Goal: Task Accomplishment & Management: Manage account settings

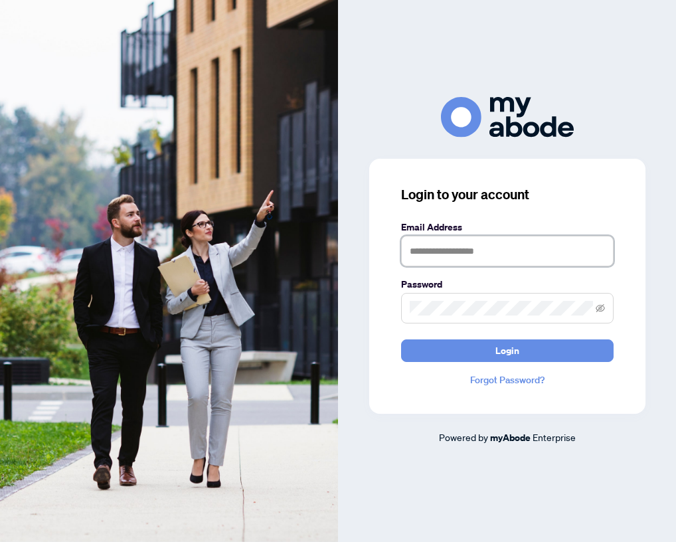
type input "**********"
click at [507, 350] on button "Login" at bounding box center [507, 351] width 213 height 23
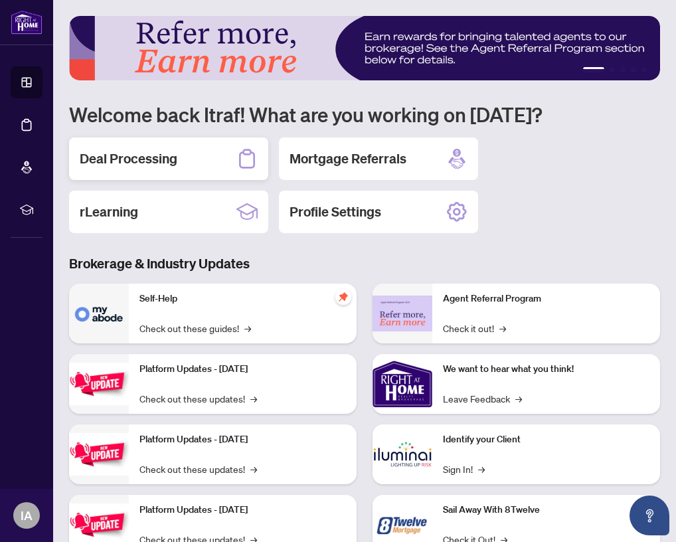
click at [122, 156] on h2 "Deal Processing" at bounding box center [129, 159] width 98 height 19
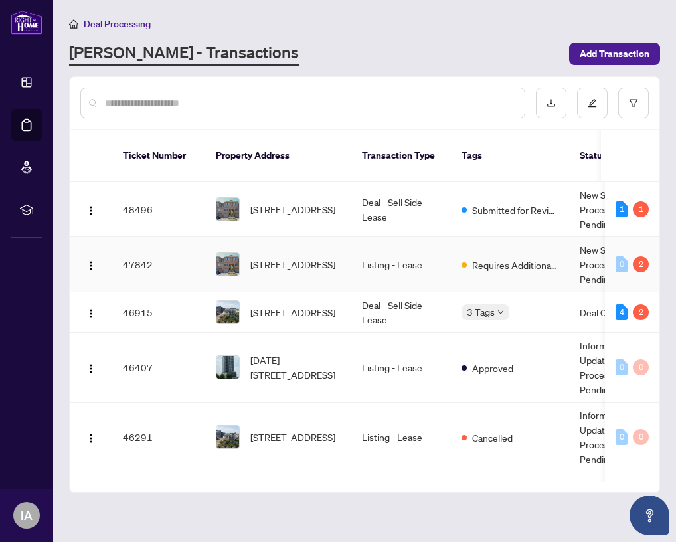
click at [344, 257] on td "25-3020 Cedarglen Gate, Mississauga, Ontario L5C 4S7, Canada" at bounding box center [278, 264] width 146 height 55
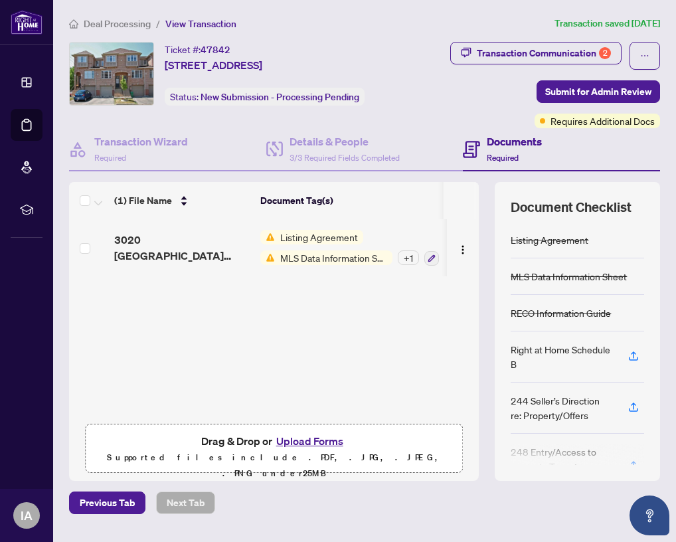
click at [328, 450] on button "Upload Forms" at bounding box center [309, 441] width 75 height 17
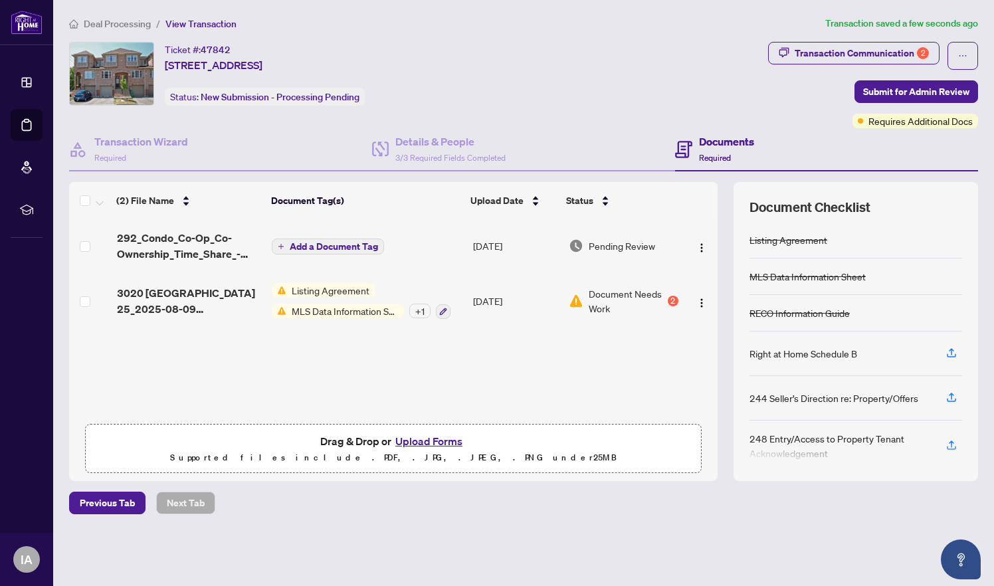
click at [356, 250] on span "Add a Document Tag" at bounding box center [334, 246] width 88 height 9
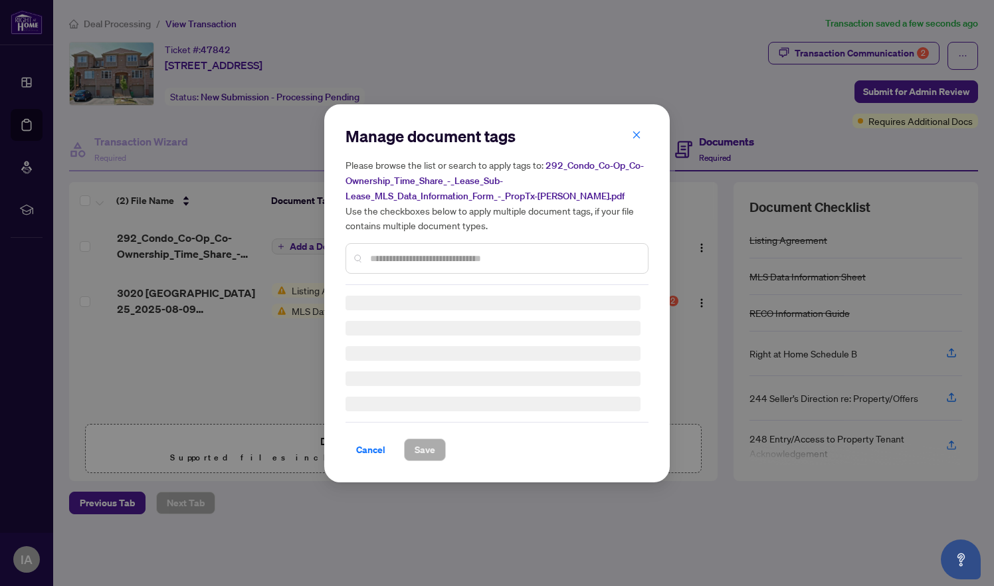
click at [429, 253] on div "Manage document tags Please browse the list or search to apply tags to: 292_Con…" at bounding box center [497, 205] width 303 height 159
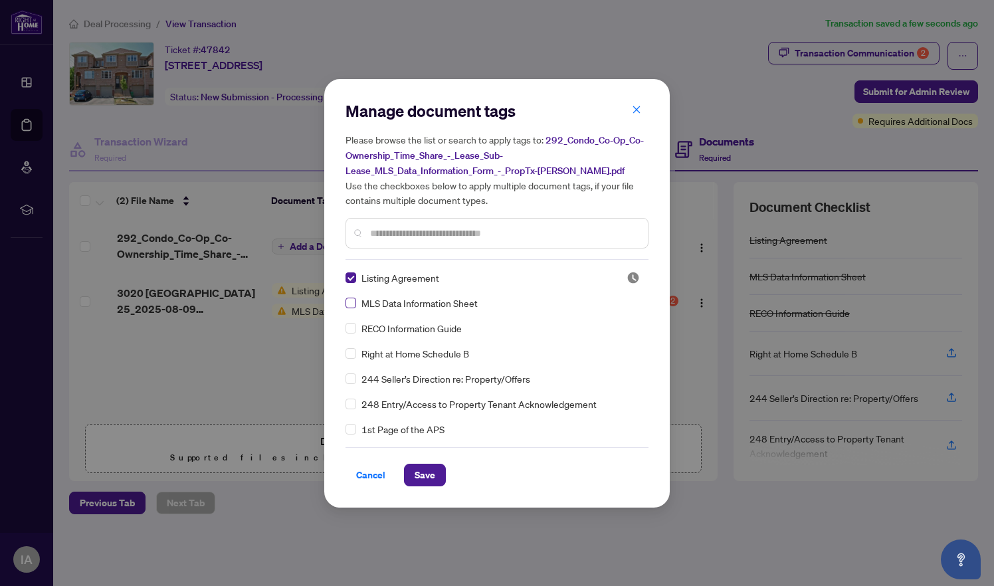
click at [356, 304] on span at bounding box center [351, 303] width 11 height 11
click at [441, 481] on button "Save" at bounding box center [425, 475] width 42 height 23
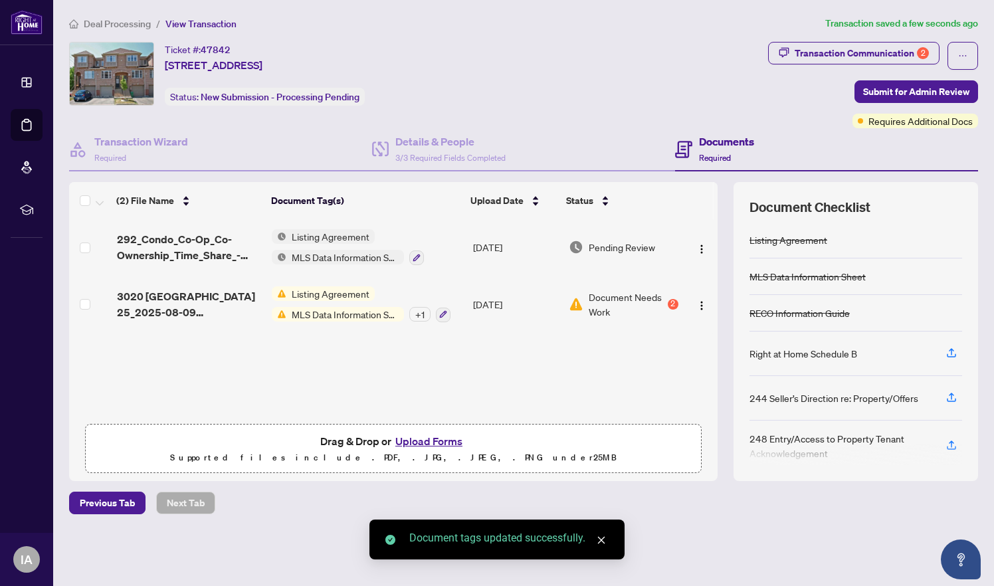
scroll to position [1, 0]
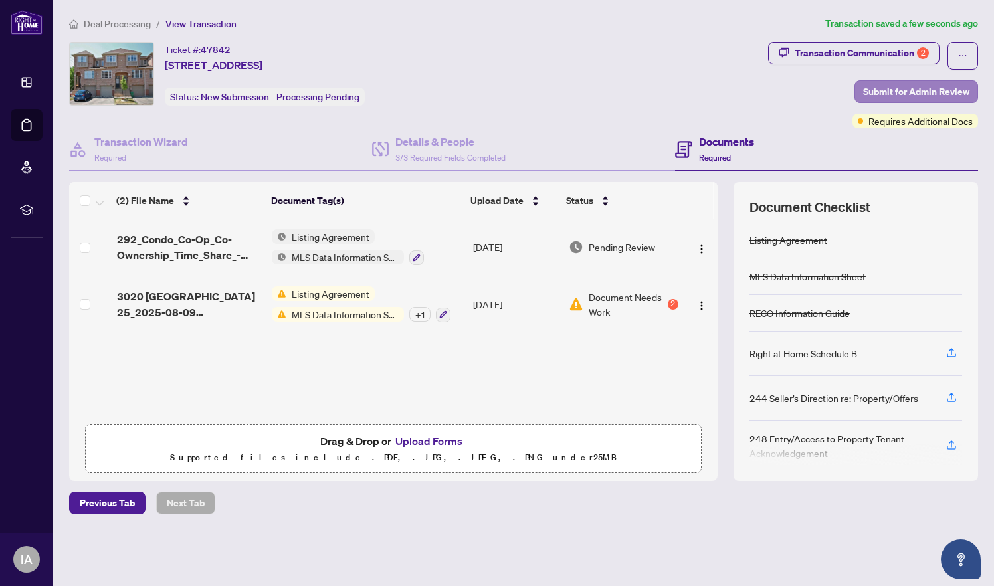
click at [676, 91] on span "Submit for Admin Review" at bounding box center [916, 91] width 106 height 21
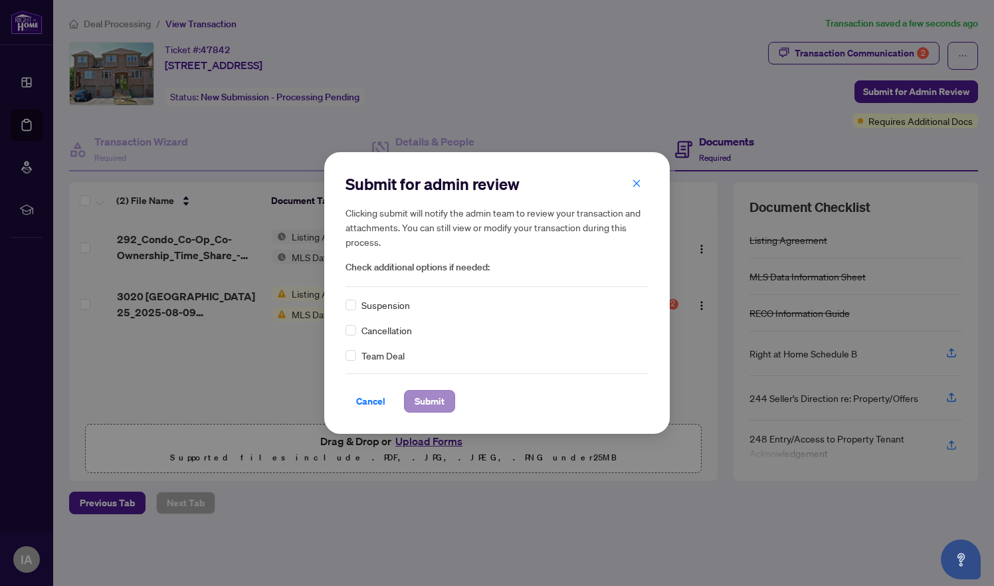
click at [437, 397] on span "Submit" at bounding box center [430, 401] width 30 height 21
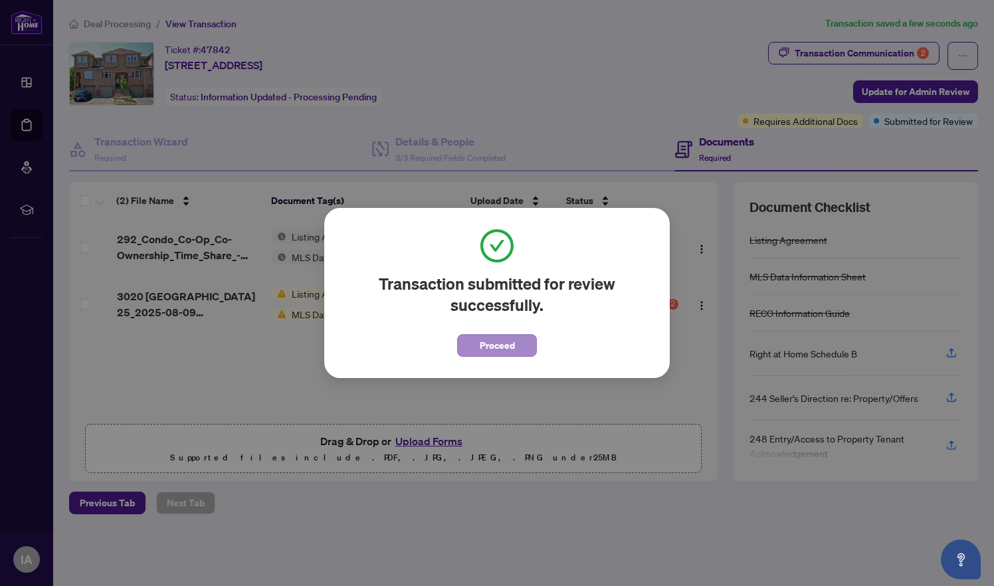
click at [522, 351] on button "Proceed" at bounding box center [497, 345] width 80 height 23
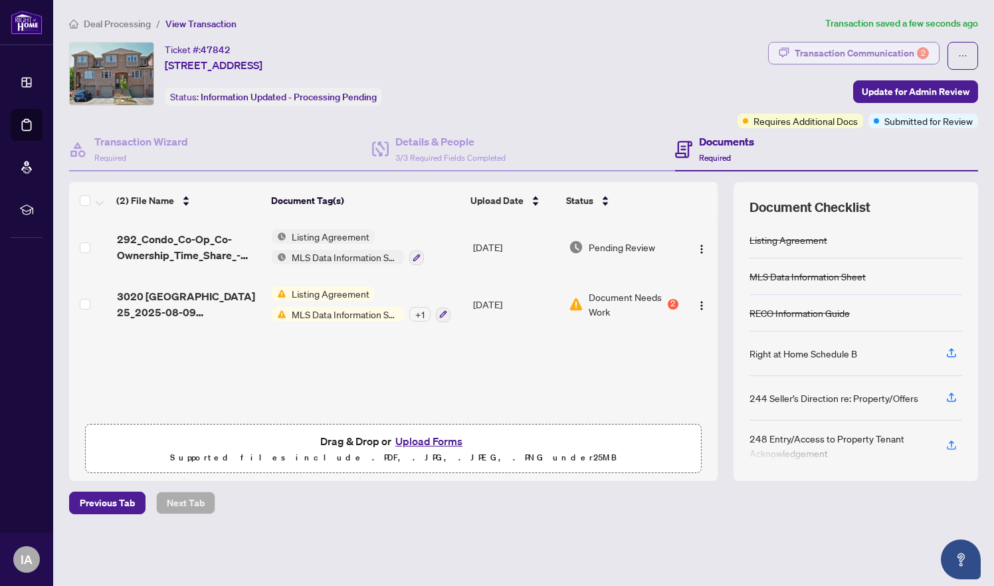
click at [676, 57] on div "Transaction Communication 2" at bounding box center [862, 53] width 134 height 21
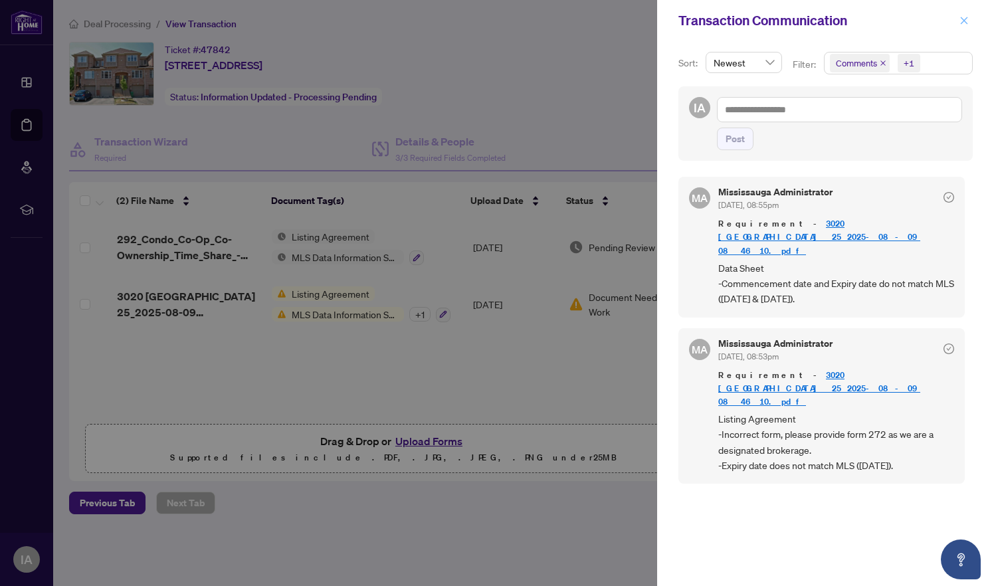
click at [676, 27] on span "button" at bounding box center [964, 20] width 9 height 21
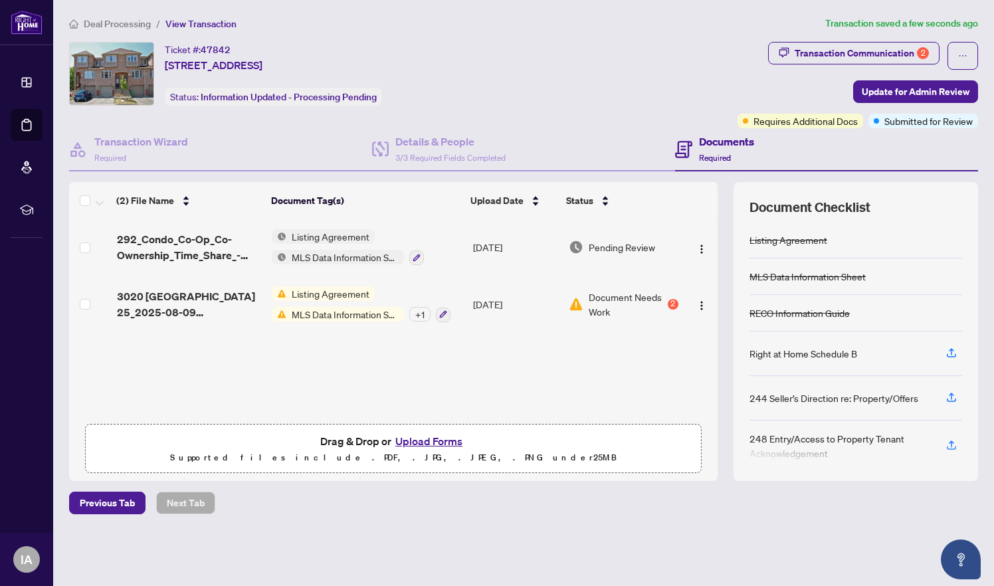
click at [134, 21] on span "Deal Processing" at bounding box center [117, 24] width 67 height 12
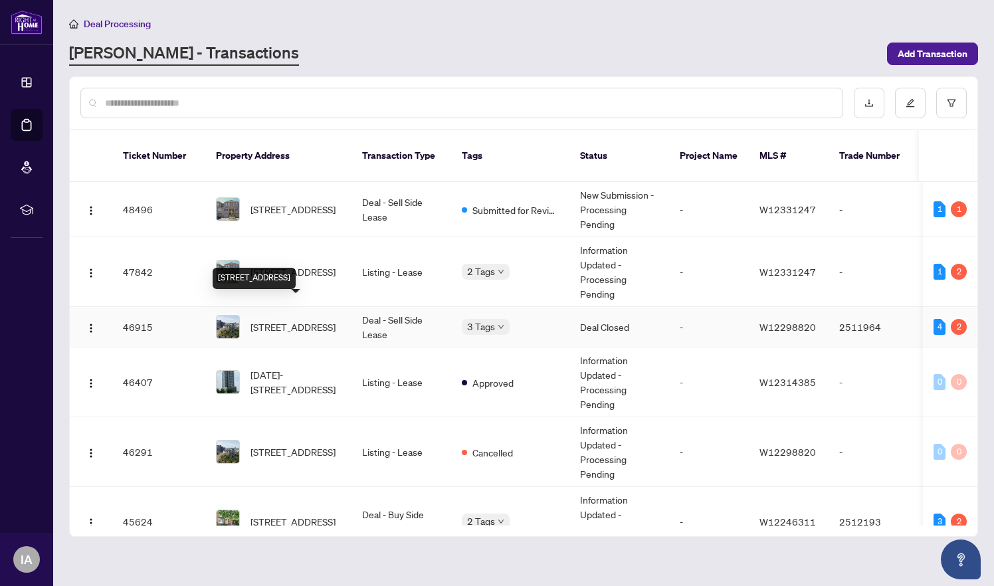
click at [305, 320] on span "505-2495 Eglinton Ave, Mississauga, Ontario L5M 2T2, Canada" at bounding box center [293, 327] width 85 height 15
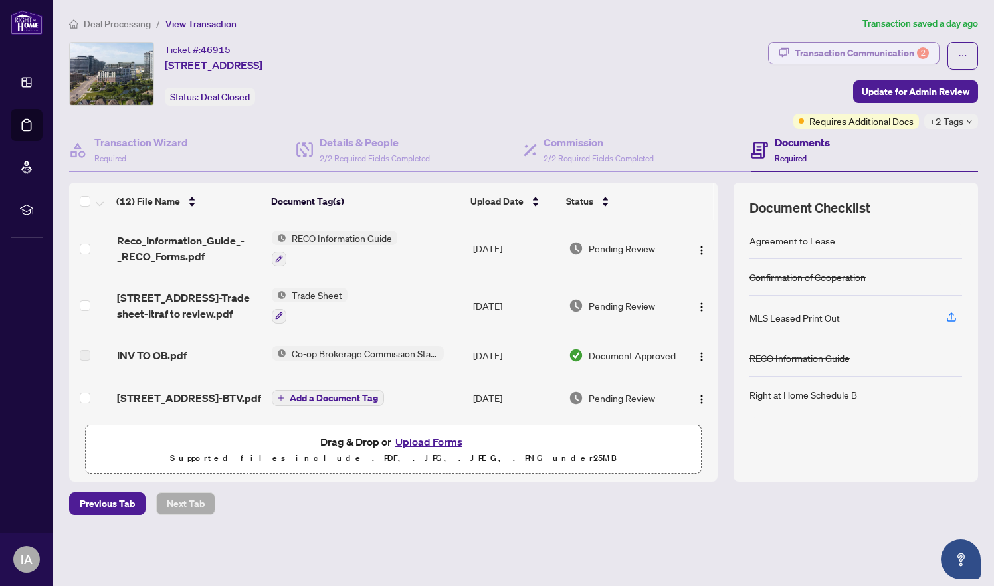
click at [676, 53] on div "Transaction Communication 2" at bounding box center [862, 53] width 134 height 21
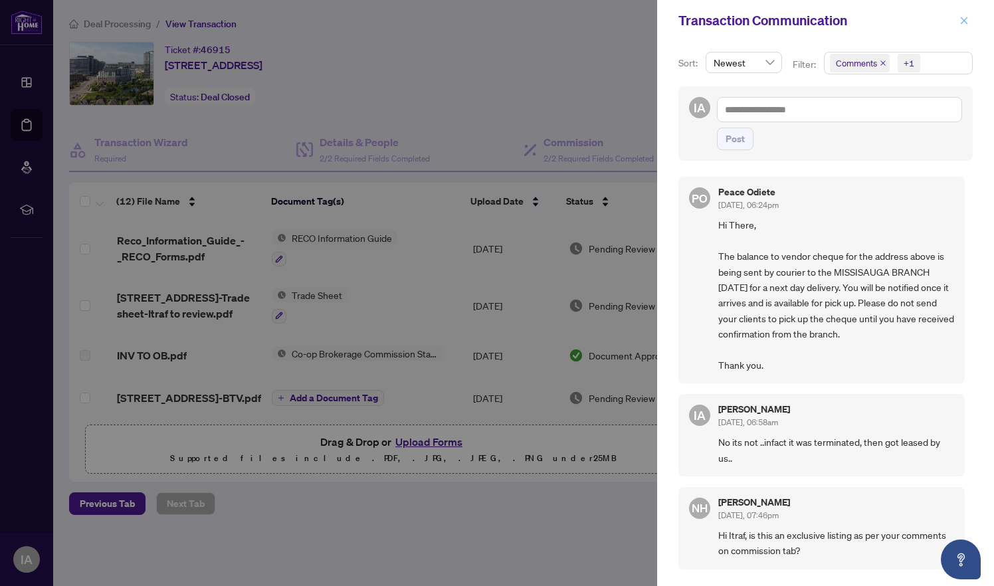
click at [676, 13] on span "button" at bounding box center [964, 20] width 9 height 21
